Goal: Find specific page/section: Find specific page/section

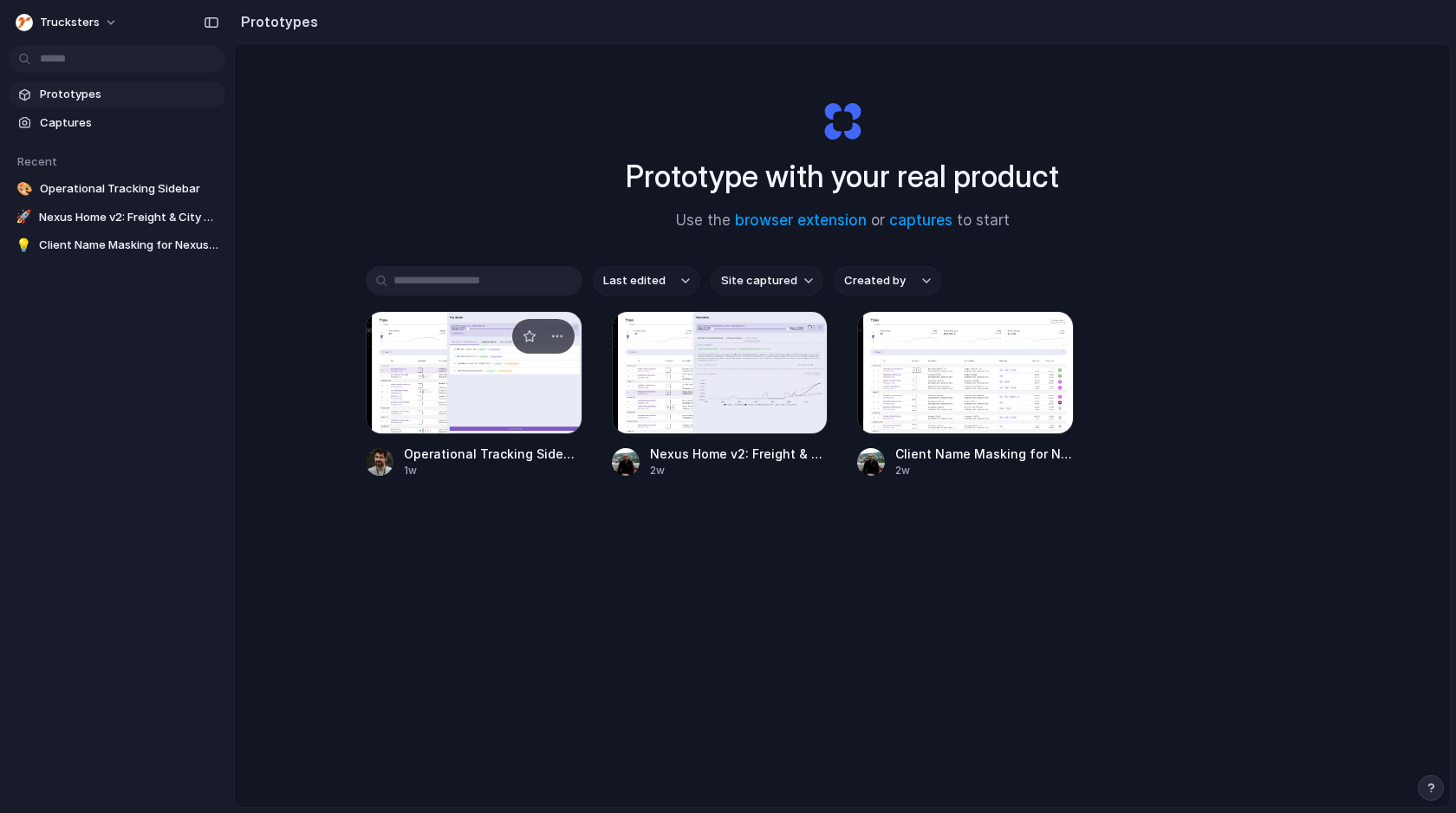
click at [485, 391] on div at bounding box center [475, 372] width 217 height 123
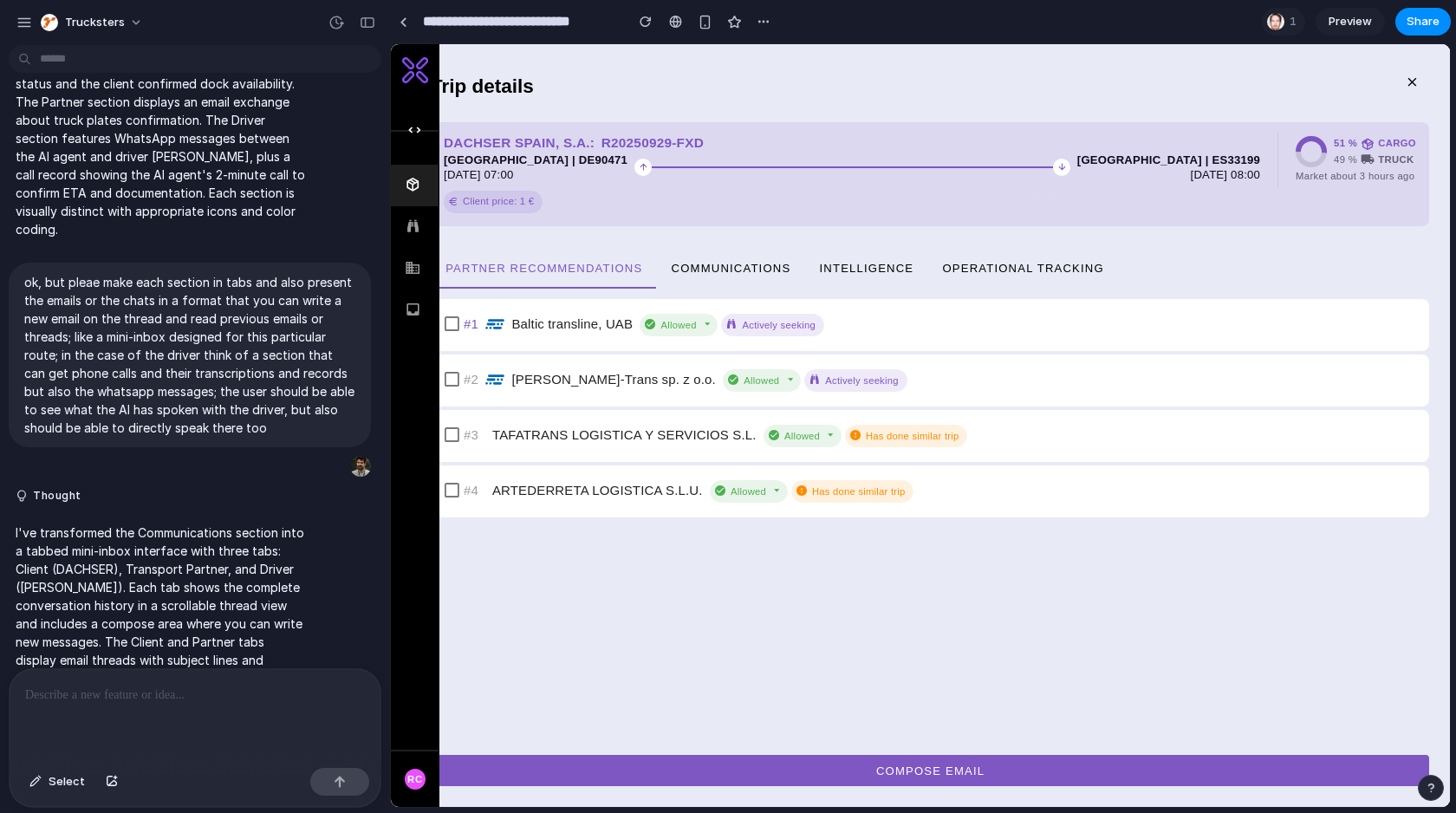
click at [1318, 34] on div "1 Preview Share" at bounding box center [1356, 21] width 189 height 28
click at [1335, 25] on span "Preview" at bounding box center [1350, 22] width 44 height 17
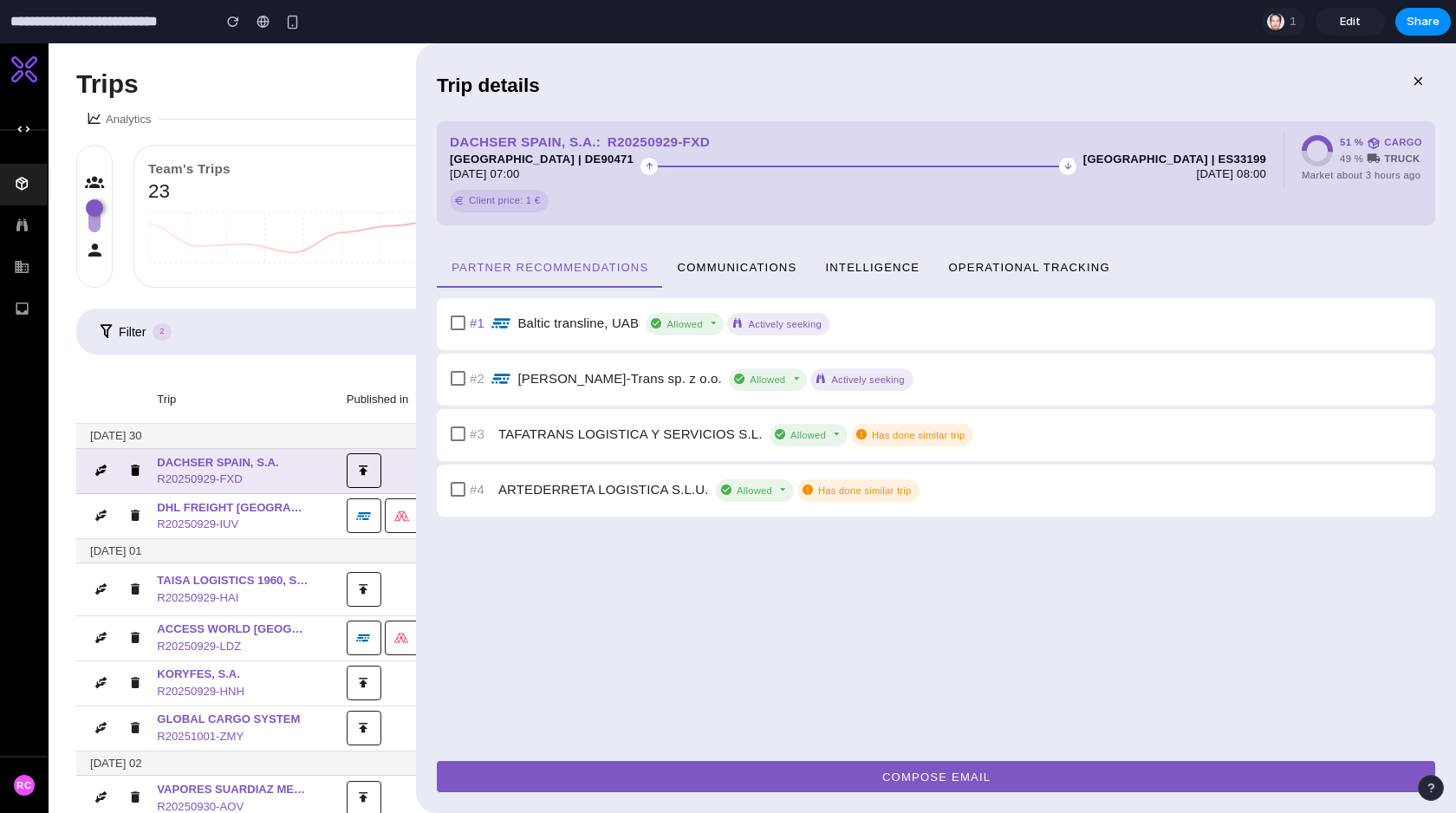
click at [1055, 268] on span "Operational Tracking" at bounding box center [1028, 266] width 163 height 13
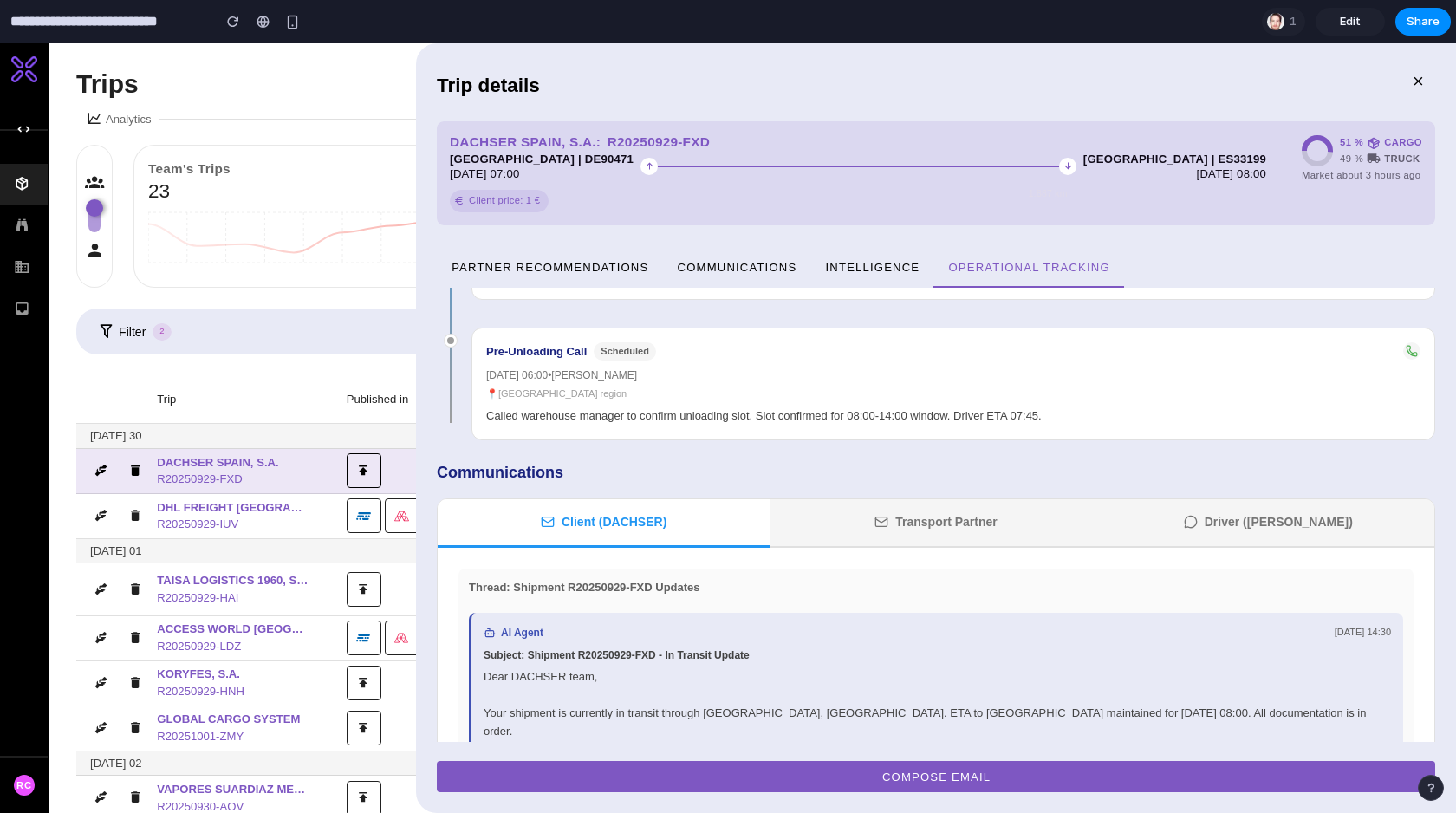
scroll to position [1173, 0]
click at [20, 223] on icon at bounding box center [22, 225] width 16 height 16
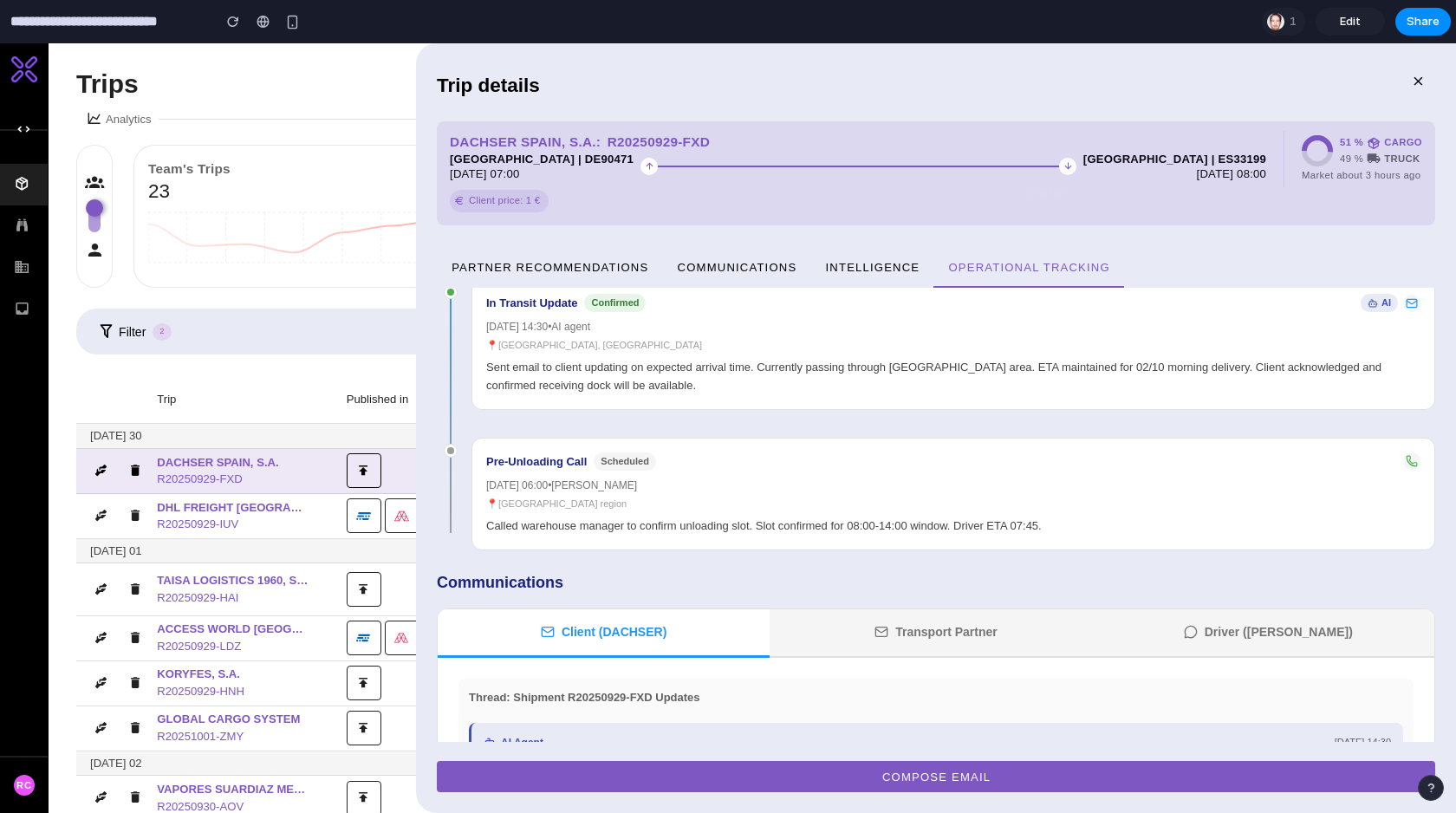
scroll to position [58, 0]
